Goal: Find contact information: Find contact information

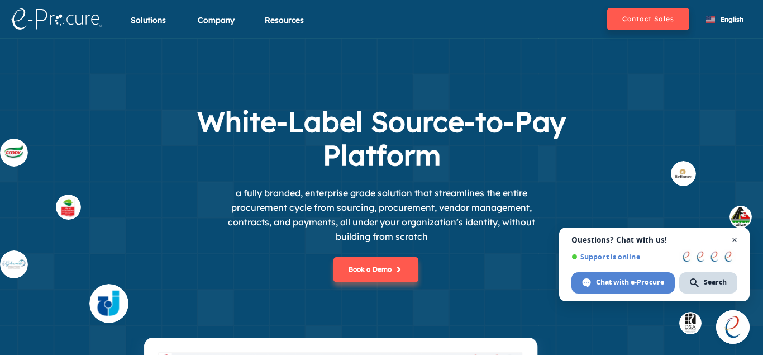
click at [738, 239] on span "Open chat" at bounding box center [735, 240] width 14 height 14
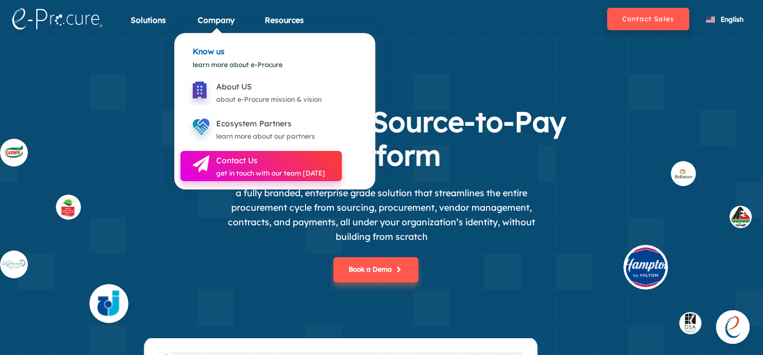
click at [252, 165] on div "Contact Us" at bounding box center [270, 160] width 109 height 13
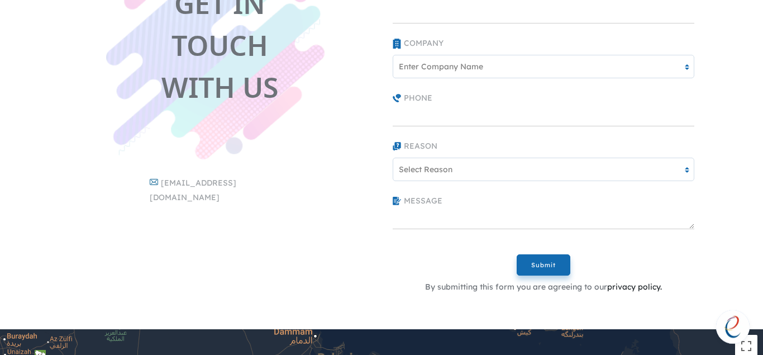
scroll to position [171, 0]
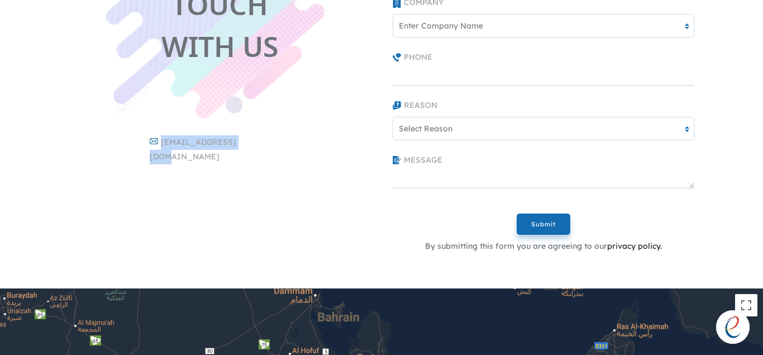
drag, startPoint x: 251, startPoint y: 139, endPoint x: 163, endPoint y: 155, distance: 90.2
click at [161, 155] on div "GET IN TOUCH WITH US [EMAIL_ADDRESS][DOMAIN_NAME]" at bounding box center [220, 78] width 324 height 366
copy div "[EMAIL_ADDRESS][DOMAIN_NAME]"
click at [234, 149] on div "[EMAIL_ADDRESS][DOMAIN_NAME]" at bounding box center [220, 149] width 140 height 29
drag, startPoint x: 244, startPoint y: 141, endPoint x: 160, endPoint y: 146, distance: 84.5
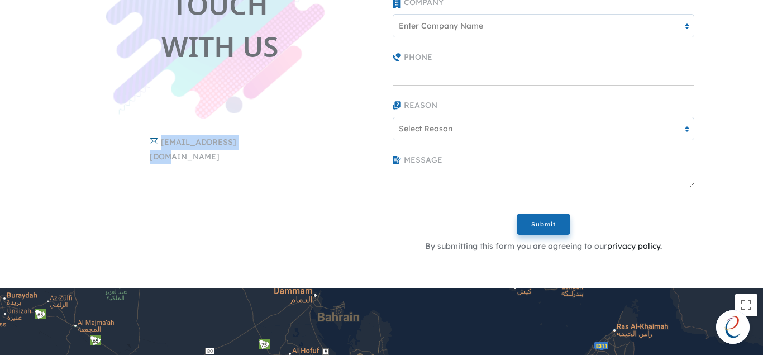
click at [160, 146] on div "[EMAIL_ADDRESS][DOMAIN_NAME]" at bounding box center [220, 149] width 140 height 29
copy div "[EMAIL_ADDRESS][DOMAIN_NAME]"
